Goal: Task Accomplishment & Management: Manage account settings

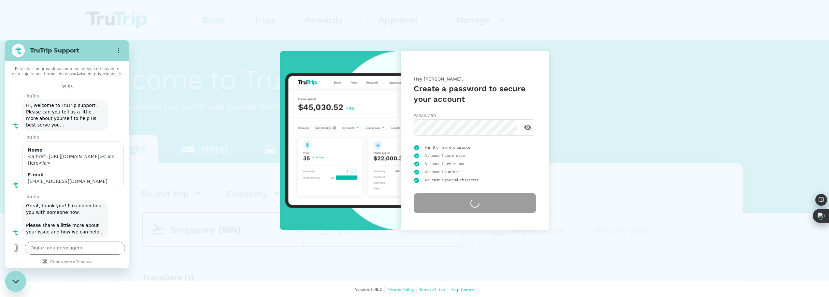
scroll to position [225, 0]
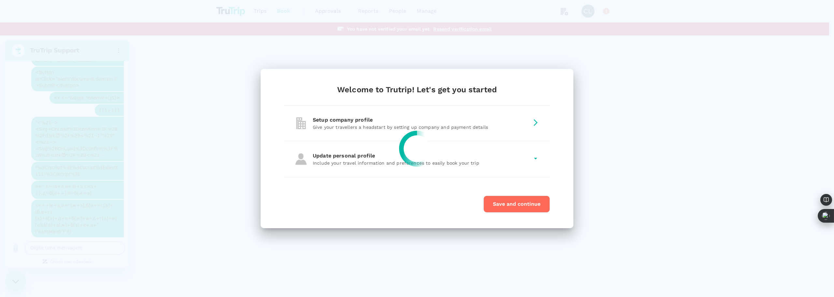
drag, startPoint x: 434, startPoint y: 167, endPoint x: 482, endPoint y: 161, distance: 48.3
click at [434, 167] on div at bounding box center [417, 148] width 834 height 297
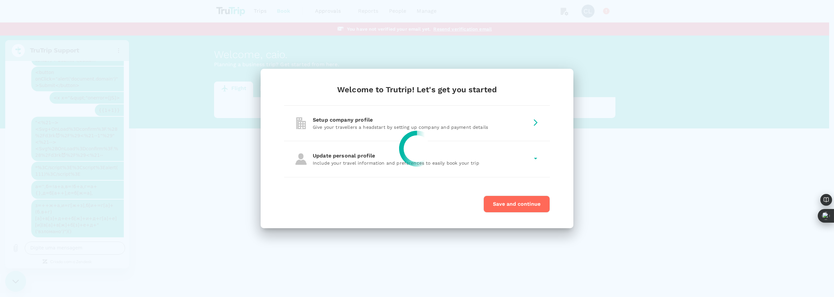
click at [460, 163] on div at bounding box center [417, 148] width 834 height 297
click at [541, 162] on div at bounding box center [417, 148] width 834 height 297
click at [536, 159] on icon at bounding box center [535, 159] width 3 height 2
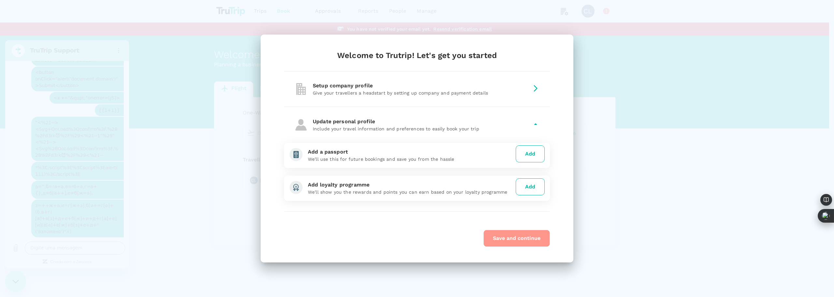
click at [524, 239] on button "Save and continue" at bounding box center [516, 238] width 66 height 17
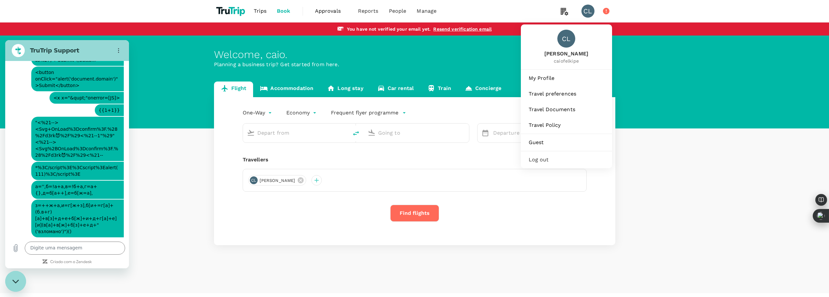
click at [587, 8] on div "CL" at bounding box center [588, 11] width 13 height 13
click at [551, 78] on span "My Profile" at bounding box center [567, 78] width 76 height 8
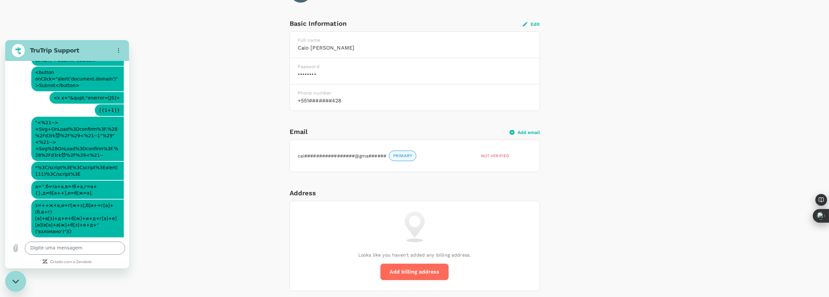
scroll to position [228, 0]
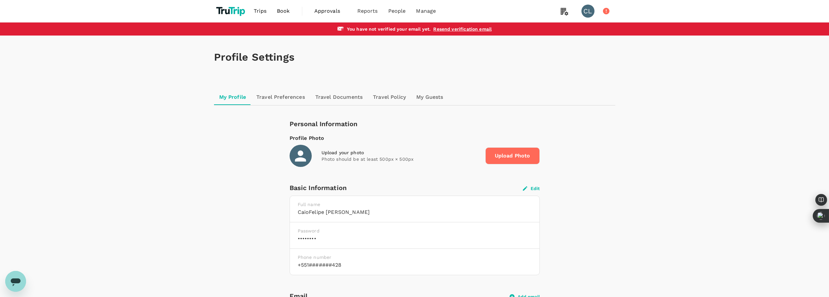
click at [315, 11] on span "Approvals" at bounding box center [330, 11] width 33 height 8
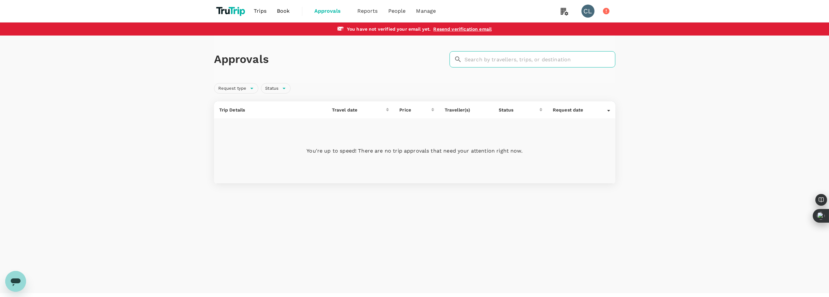
click at [542, 66] on input "text" at bounding box center [540, 59] width 151 height 16
drag, startPoint x: 544, startPoint y: 65, endPoint x: 462, endPoint y: 48, distance: 83.8
click at [462, 48] on div "Approvals ​ 6 ​" at bounding box center [414, 60] width 401 height 48
drag, startPoint x: 497, startPoint y: 68, endPoint x: 496, endPoint y: 60, distance: 8.0
click at [497, 68] on div "Approvals ​ 6 ​" at bounding box center [414, 60] width 401 height 48
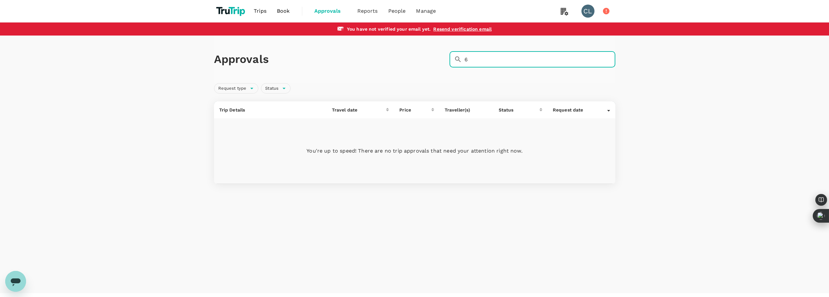
drag, startPoint x: 495, startPoint y: 57, endPoint x: 406, endPoint y: 52, distance: 89.4
click at [408, 54] on div "Approvals ​ 6 ​" at bounding box center [413, 58] width 404 height 19
paste input "<img src=1 href=1 onerror="javascript:alert(1)">"
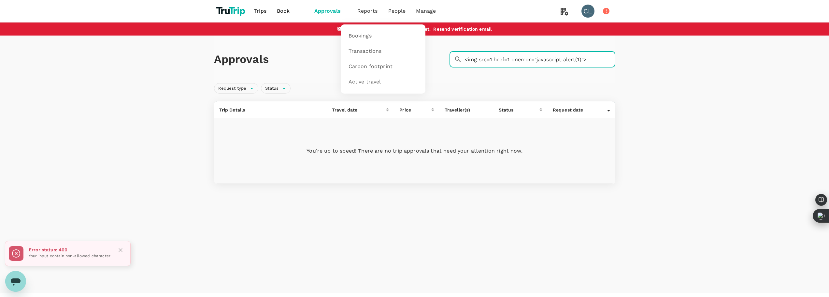
type input "<img src=1 href=1 onerror="javascript:alert(1)">"
click at [369, 11] on span "Reports" at bounding box center [367, 11] width 21 height 8
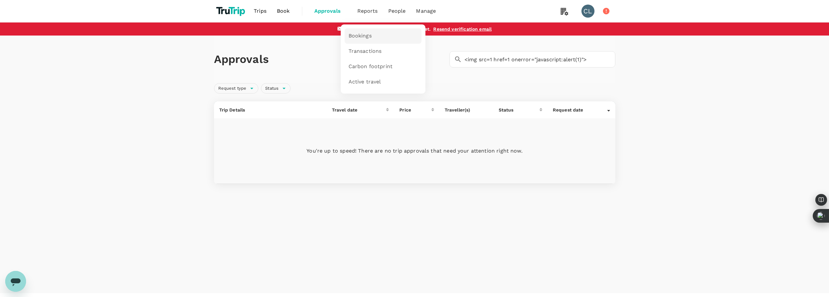
click at [363, 36] on span "Bookings" at bounding box center [360, 35] width 23 height 7
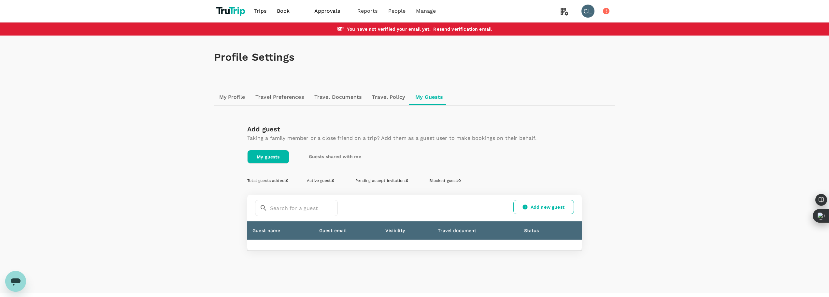
click at [547, 206] on link "Add new guest" at bounding box center [543, 207] width 61 height 14
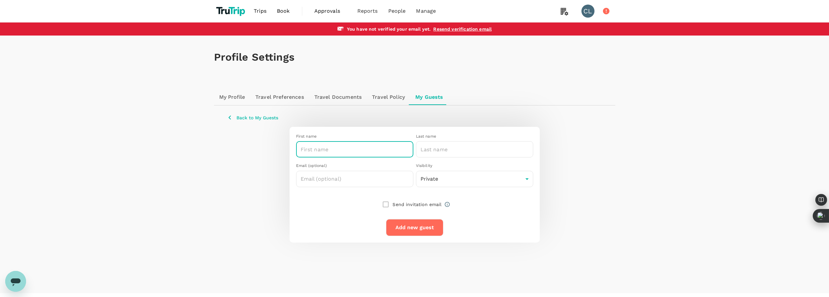
click at [308, 147] on input "text" at bounding box center [354, 149] width 117 height 16
type input "<a href=[URL][DOMAIN_NAME]>Click Here</a>"
click at [500, 137] on div "Last name" at bounding box center [474, 136] width 117 height 7
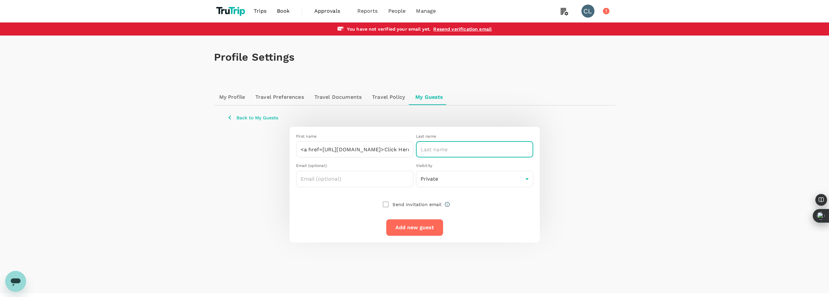
click at [498, 146] on input "text" at bounding box center [474, 149] width 117 height 16
type input "[PERSON_NAME]"
click at [378, 178] on input "text" at bounding box center [354, 179] width 117 height 16
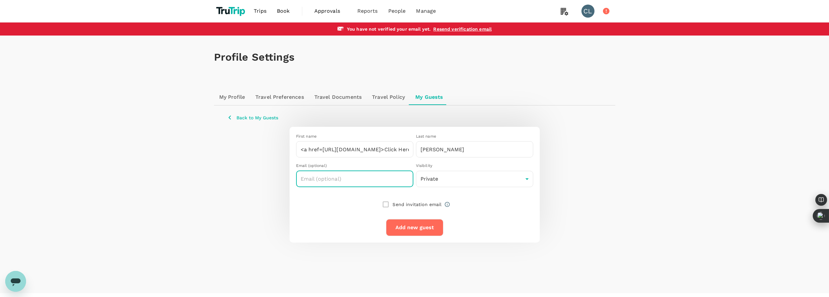
type input "[EMAIL_ADDRESS][DOMAIN_NAME]"
click at [496, 188] on div at bounding box center [412, 189] width 242 height 5
click at [492, 183] on body "Trips Book Approvals 0 Reports People Manage CL You have not verified your emai…" at bounding box center [417, 155] width 834 height 310
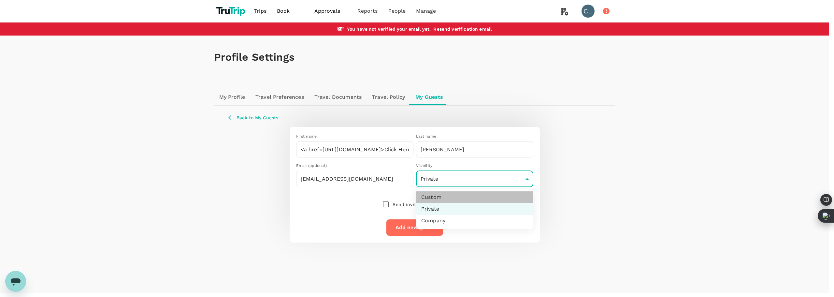
click at [467, 192] on li "Custom" at bounding box center [474, 197] width 117 height 12
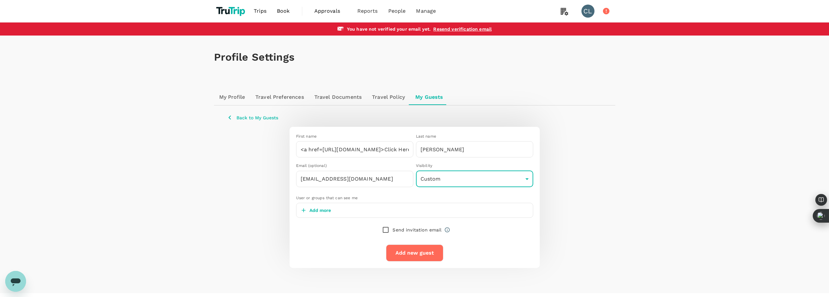
click at [431, 204] on div "Add more" at bounding box center [414, 210] width 237 height 15
click at [316, 211] on p "Add more" at bounding box center [320, 210] width 22 height 7
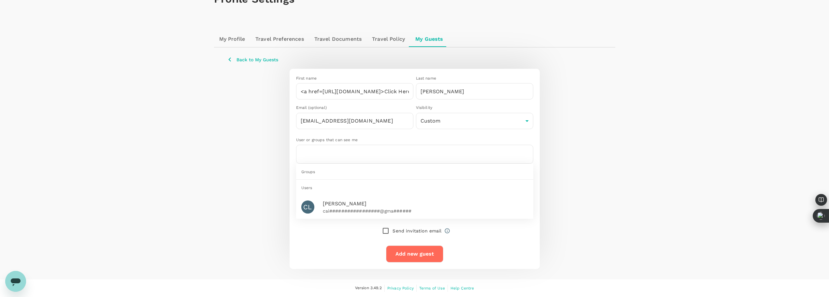
scroll to position [63, 0]
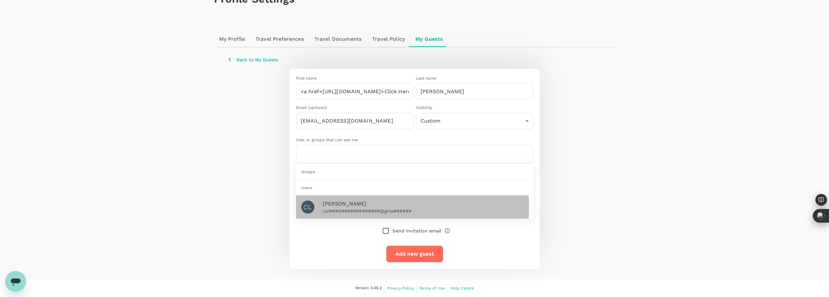
click at [346, 202] on span "[PERSON_NAME]" at bounding box center [386, 204] width 127 height 8
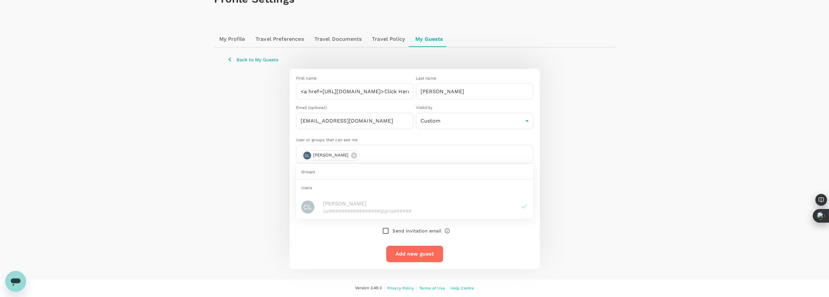
click at [375, 164] on div "Groups" at bounding box center [414, 172] width 237 height 16
drag, startPoint x: 533, startPoint y: 128, endPoint x: 520, endPoint y: 128, distance: 13.7
click at [533, 128] on div "First name <a href=[URL][DOMAIN_NAME]>Click Here</a> ​ Last name [PERSON_NAME] …" at bounding box center [415, 169] width 250 height 200
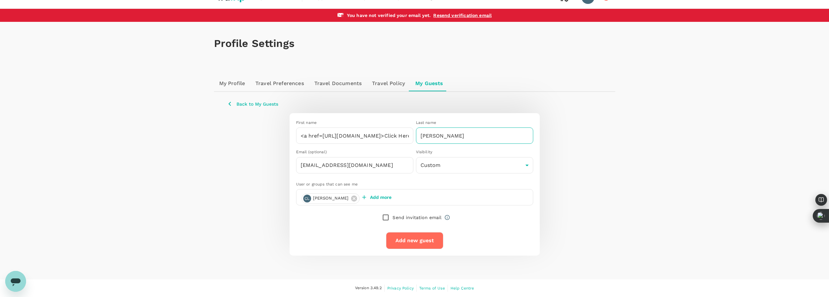
scroll to position [14, 0]
click at [514, 128] on input "[PERSON_NAME]" at bounding box center [474, 135] width 117 height 16
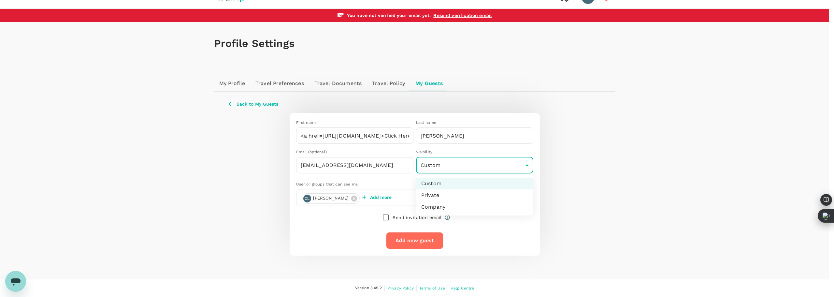
click at [520, 166] on body "Trips Book Approvals 0 Reports People Manage CL You have not verified your emai…" at bounding box center [417, 141] width 834 height 310
click at [500, 204] on li "Company" at bounding box center [474, 207] width 117 height 12
type input "company"
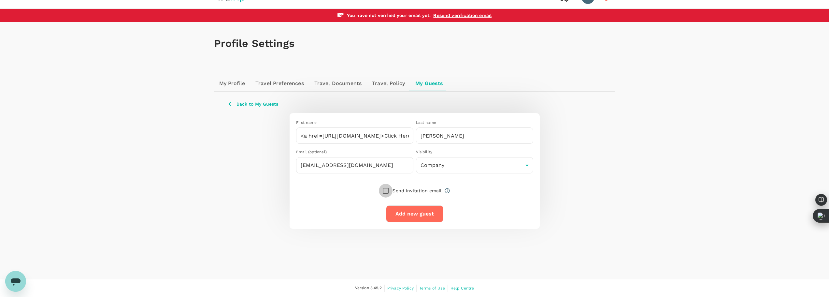
click at [387, 191] on input "checkbox" at bounding box center [386, 191] width 14 height 14
checkbox input "true"
click at [431, 204] on div "Add new guest" at bounding box center [412, 209] width 63 height 25
click at [431, 208] on button "Add new guest" at bounding box center [414, 213] width 57 height 17
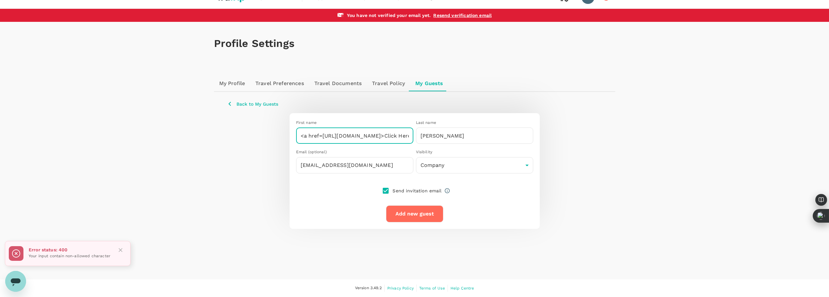
drag, startPoint x: 411, startPoint y: 137, endPoint x: 250, endPoint y: 135, distance: 161.3
click at [250, 135] on div "First name <a href=[URL][DOMAIN_NAME]>Click Here</a> ​ Last name [PERSON_NAME] …" at bounding box center [414, 170] width 375 height 115
drag, startPoint x: 474, startPoint y: 138, endPoint x: 360, endPoint y: 119, distance: 116.0
click at [369, 121] on div "First name ​ Last name [PERSON_NAME] ​" at bounding box center [414, 130] width 240 height 27
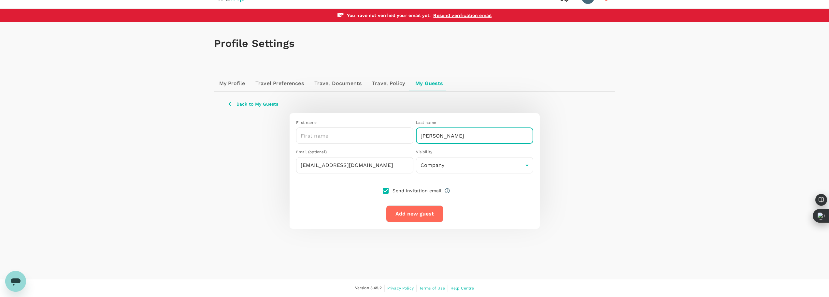
click at [423, 138] on input "[PERSON_NAME]" at bounding box center [474, 135] width 117 height 16
paste input "<a href=[URL][DOMAIN_NAME]>Click Here</a>"
type input "<a href=[URL][DOMAIN_NAME]>Click Here</a>"
click at [326, 135] on input "text" at bounding box center [354, 135] width 117 height 16
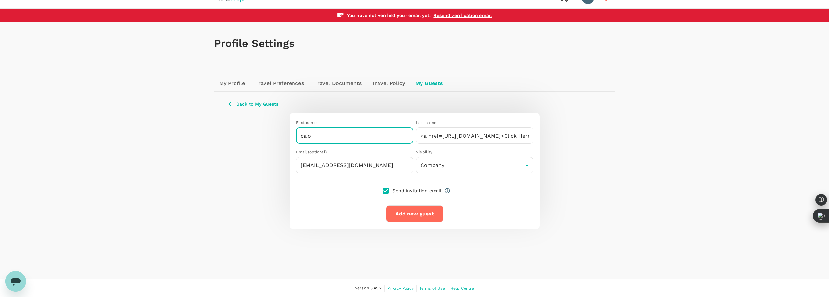
type input "caio"
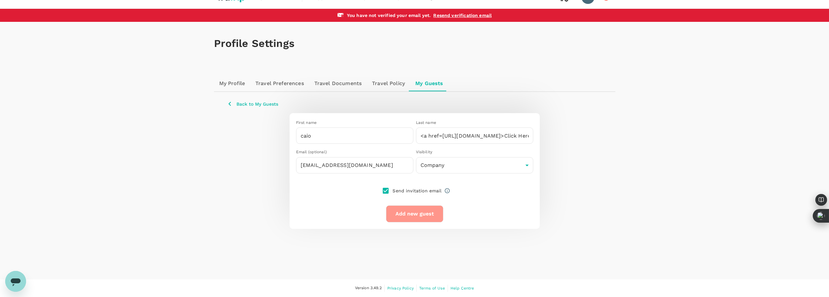
click at [412, 211] on button "Add new guest" at bounding box center [414, 213] width 57 height 17
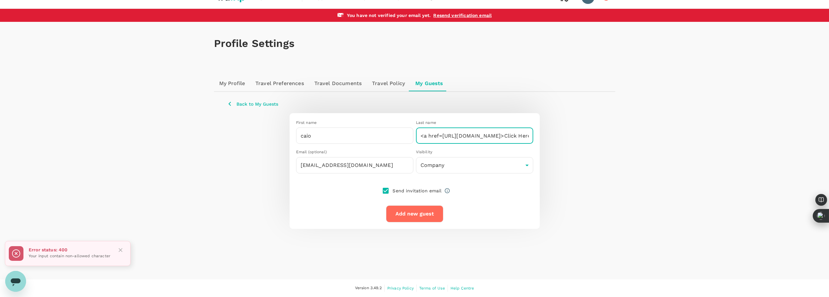
click at [420, 138] on input "<a href=[URL][DOMAIN_NAME]>Click Here</a>" at bounding box center [474, 135] width 117 height 16
type input "caio<a href=[URL][DOMAIN_NAME]>Click Here</a>"
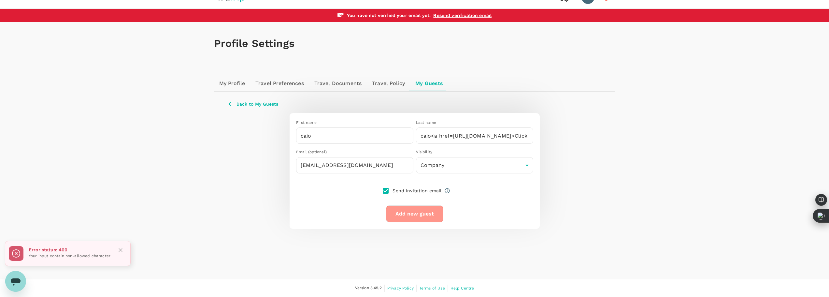
click at [424, 213] on button "Add new guest" at bounding box center [414, 213] width 57 height 17
click at [389, 88] on link "Travel Policy" at bounding box center [388, 84] width 43 height 16
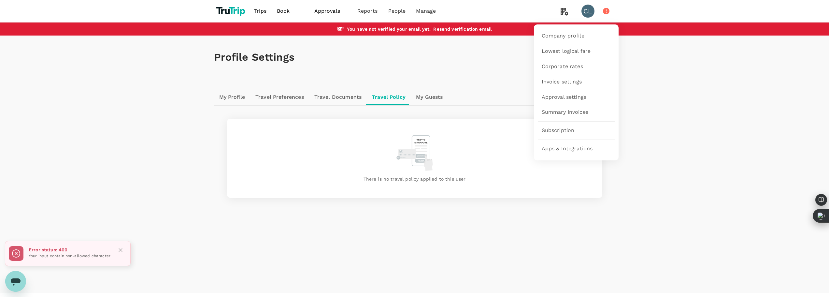
click at [571, 16] on li at bounding box center [564, 11] width 23 height 22
